Goal: Find specific page/section: Locate a particular part of the current website

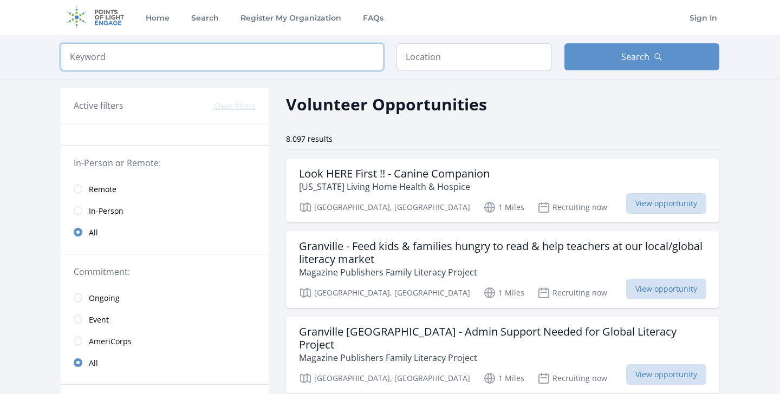
click at [213, 62] on input "search" at bounding box center [222, 56] width 323 height 27
type input "[GEOGRAPHIC_DATA]"
click button "submit" at bounding box center [0, 0] width 0 height 0
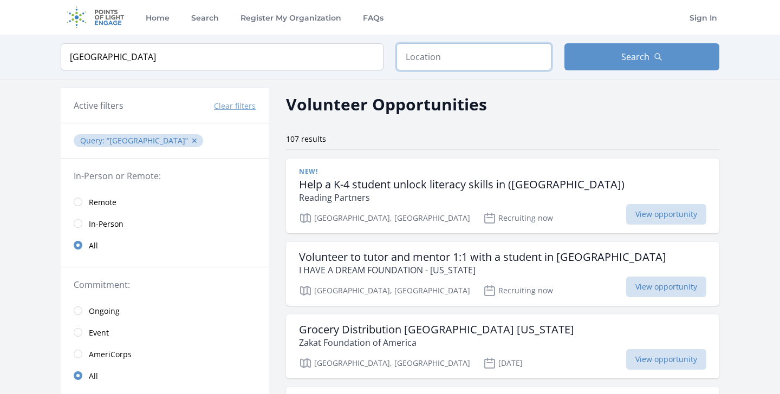
click at [448, 50] on input "text" at bounding box center [473, 56] width 155 height 27
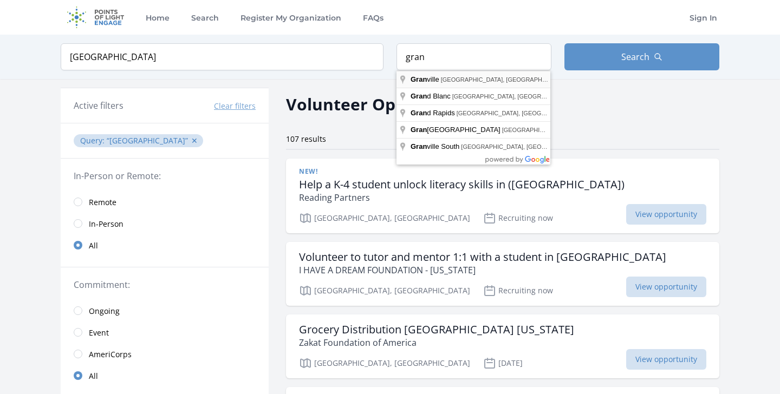
type input "[GEOGRAPHIC_DATA], [GEOGRAPHIC_DATA], [GEOGRAPHIC_DATA]"
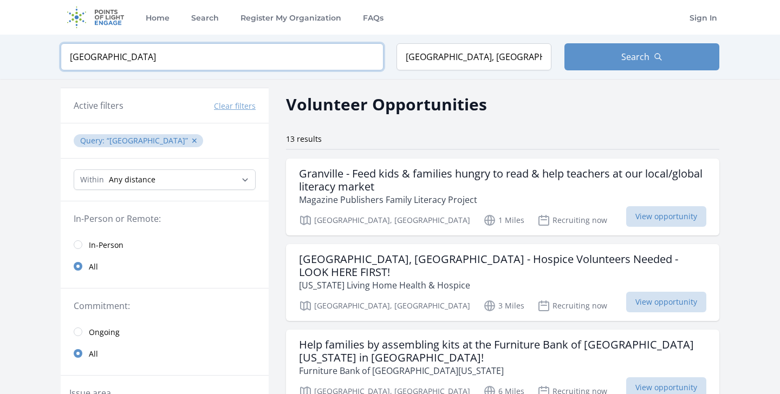
drag, startPoint x: 141, startPoint y: 58, endPoint x: 60, endPoint y: 58, distance: 81.2
click at [61, 58] on input "[GEOGRAPHIC_DATA]" at bounding box center [222, 56] width 323 height 27
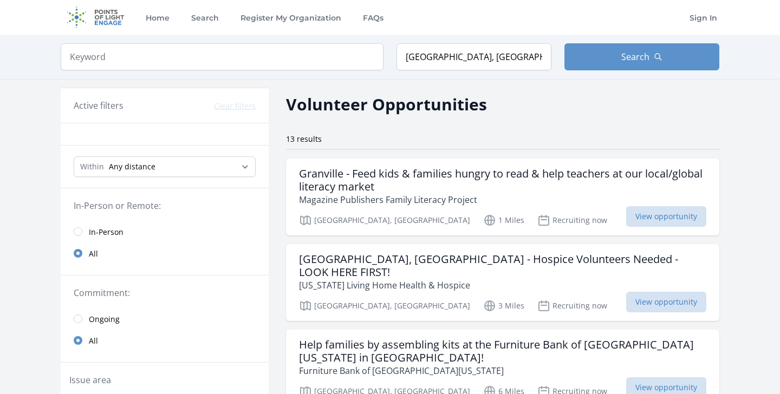
click at [516, 110] on div "Volunteer Opportunities" at bounding box center [502, 104] width 433 height 24
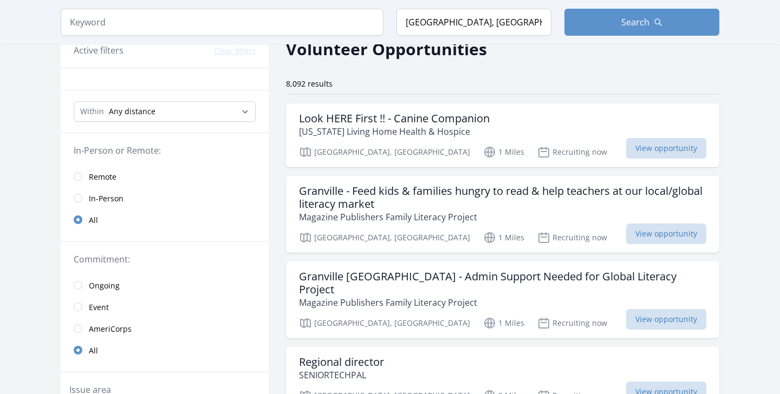
scroll to position [58, 0]
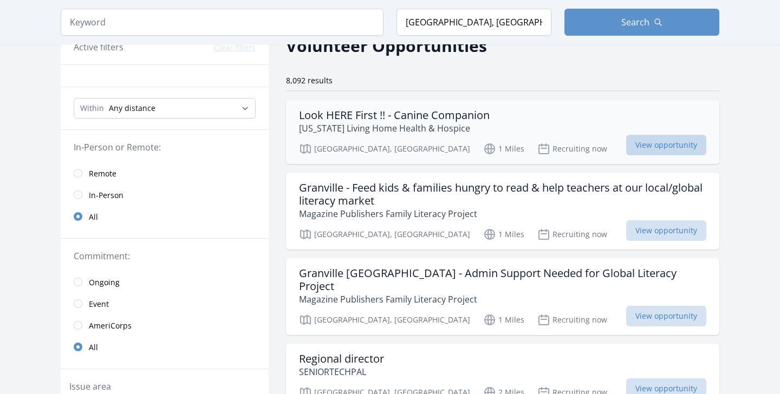
click at [640, 143] on span "View opportunity" at bounding box center [666, 145] width 80 height 21
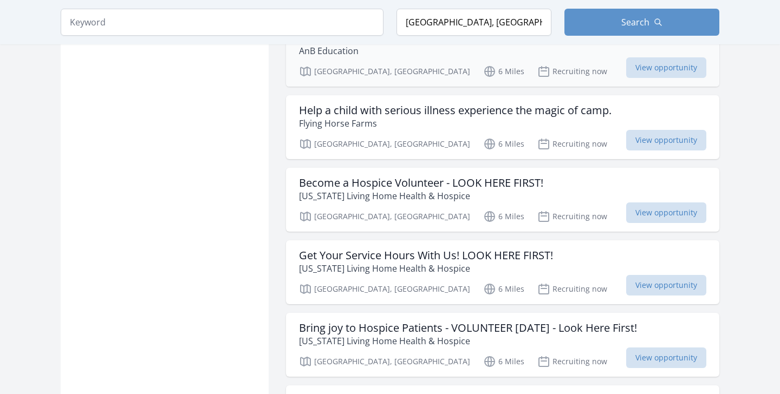
scroll to position [940, 0]
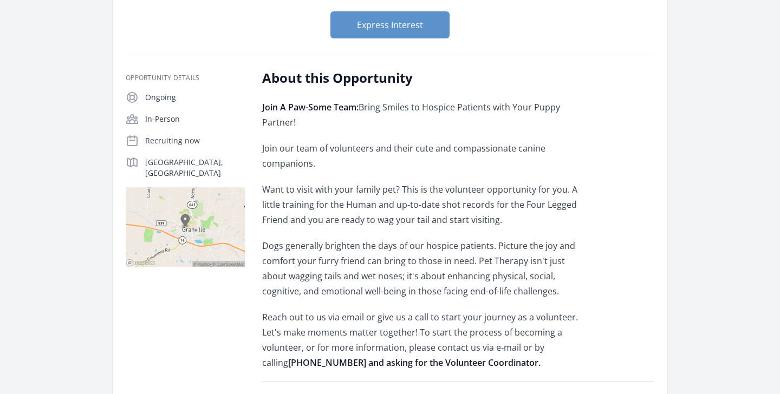
scroll to position [130, 0]
